Goal: Find specific page/section: Find specific page/section

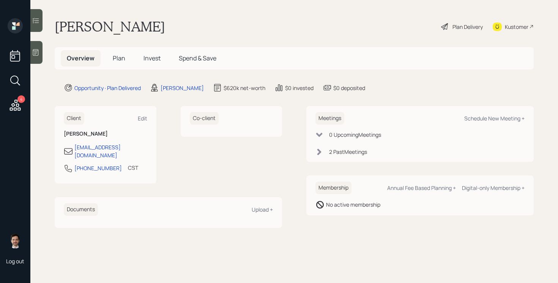
click at [117, 55] on span "Plan" at bounding box center [119, 58] width 13 height 8
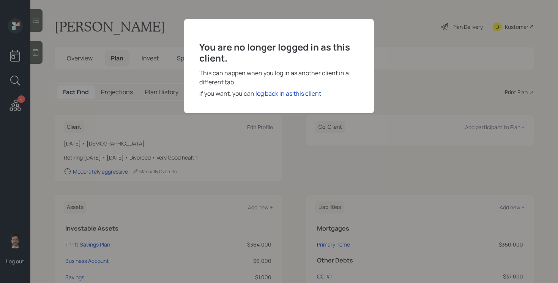
click at [166, 19] on div "You are no longer logged in as this client. This can happen when you log in as …" at bounding box center [279, 141] width 558 height 283
